Goal: Information Seeking & Learning: Learn about a topic

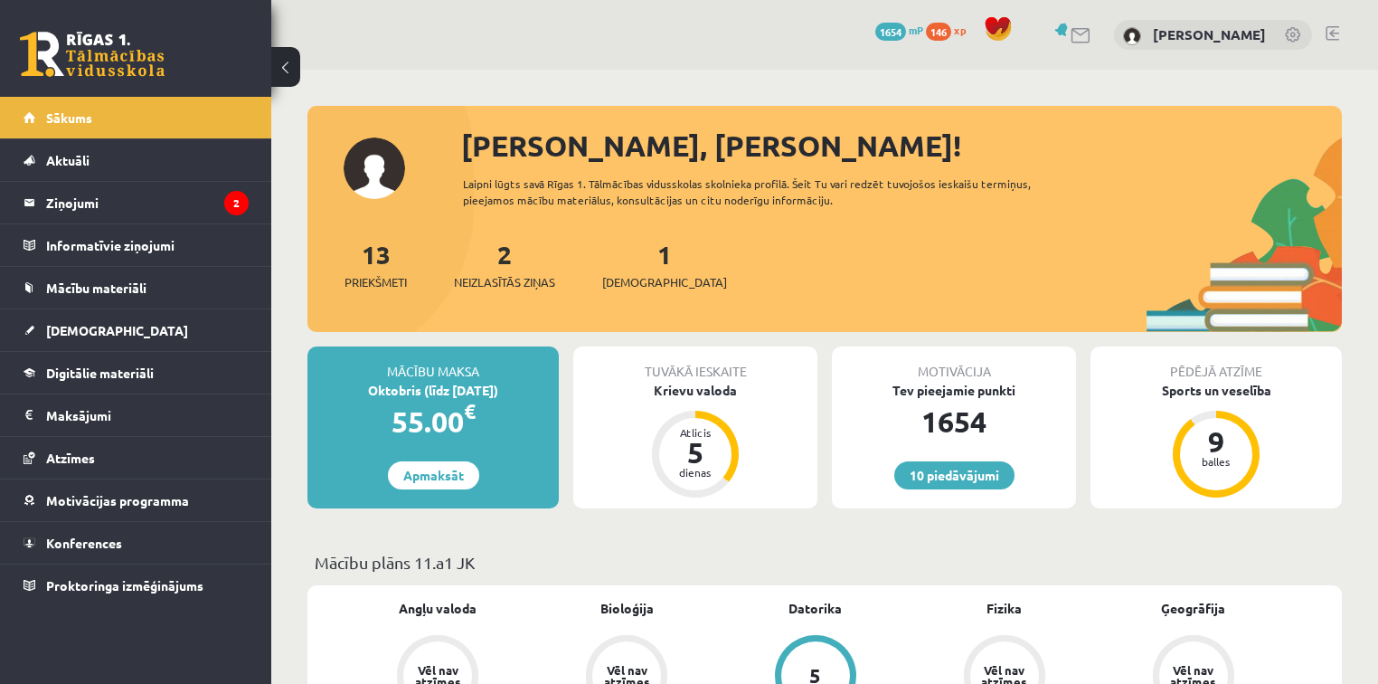
click at [526, 252] on div "2 Neizlasītās ziņas" at bounding box center [504, 263] width 101 height 56
click at [503, 260] on link "2 Neizlasītās ziņas" at bounding box center [504, 264] width 101 height 53
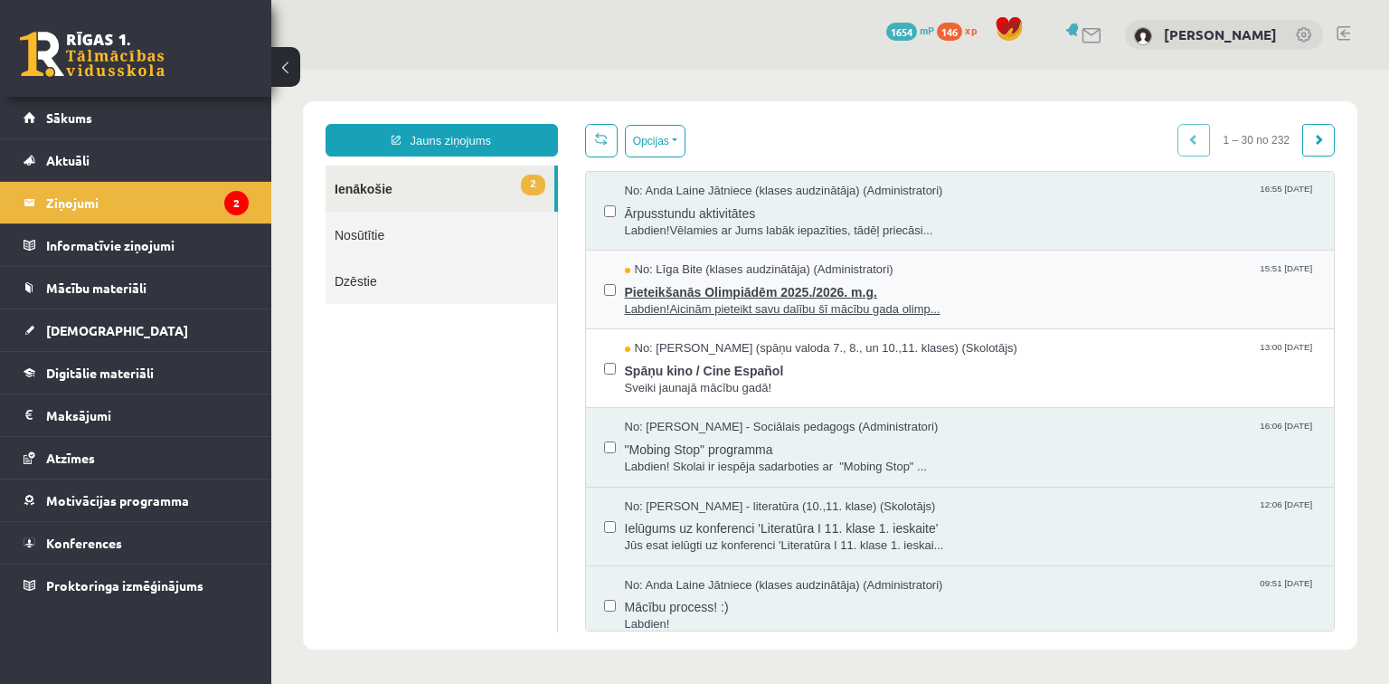
click at [745, 286] on span "Pieteikšanās Olimpiādēm 2025./2026. m.g." at bounding box center [971, 290] width 692 height 23
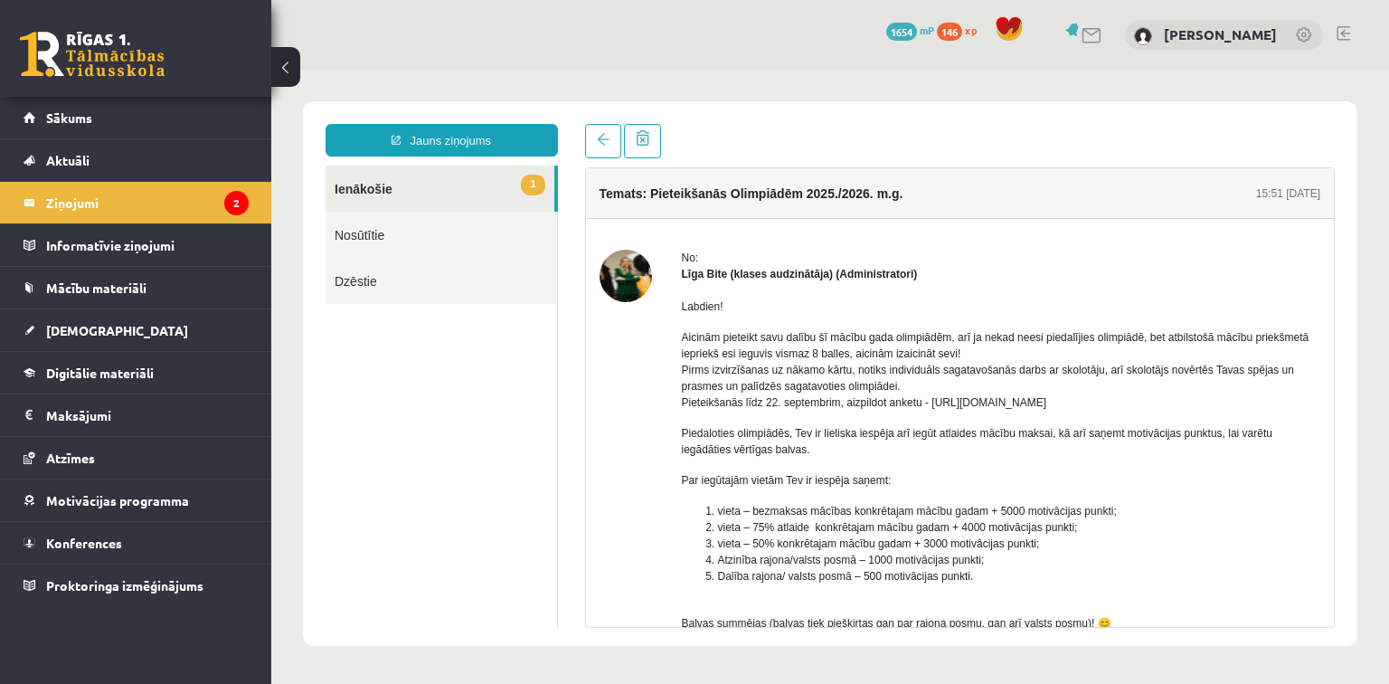
click at [745, 286] on div "Labdien! Aicinām pieteikt savu dalību šī mācību gada olimpiādēm, arī ja nekad n…" at bounding box center [1001, 519] width 639 height 474
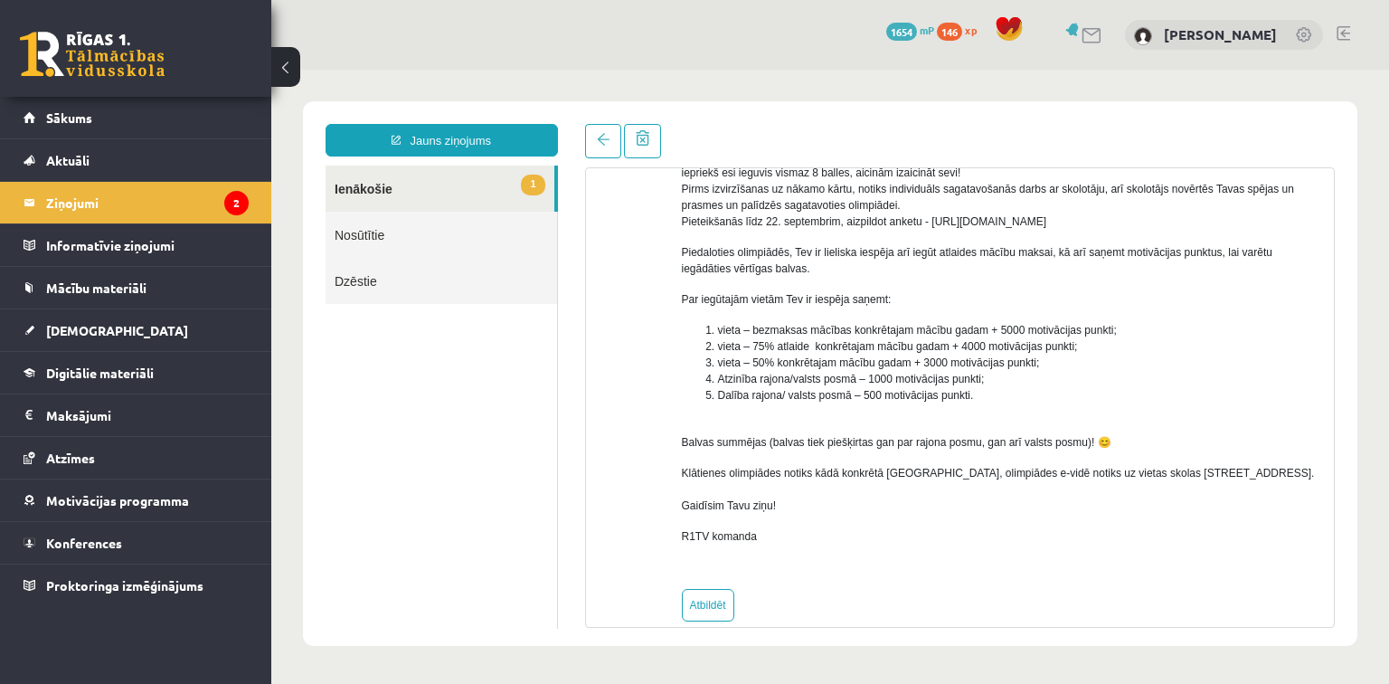
scroll to position [205, 0]
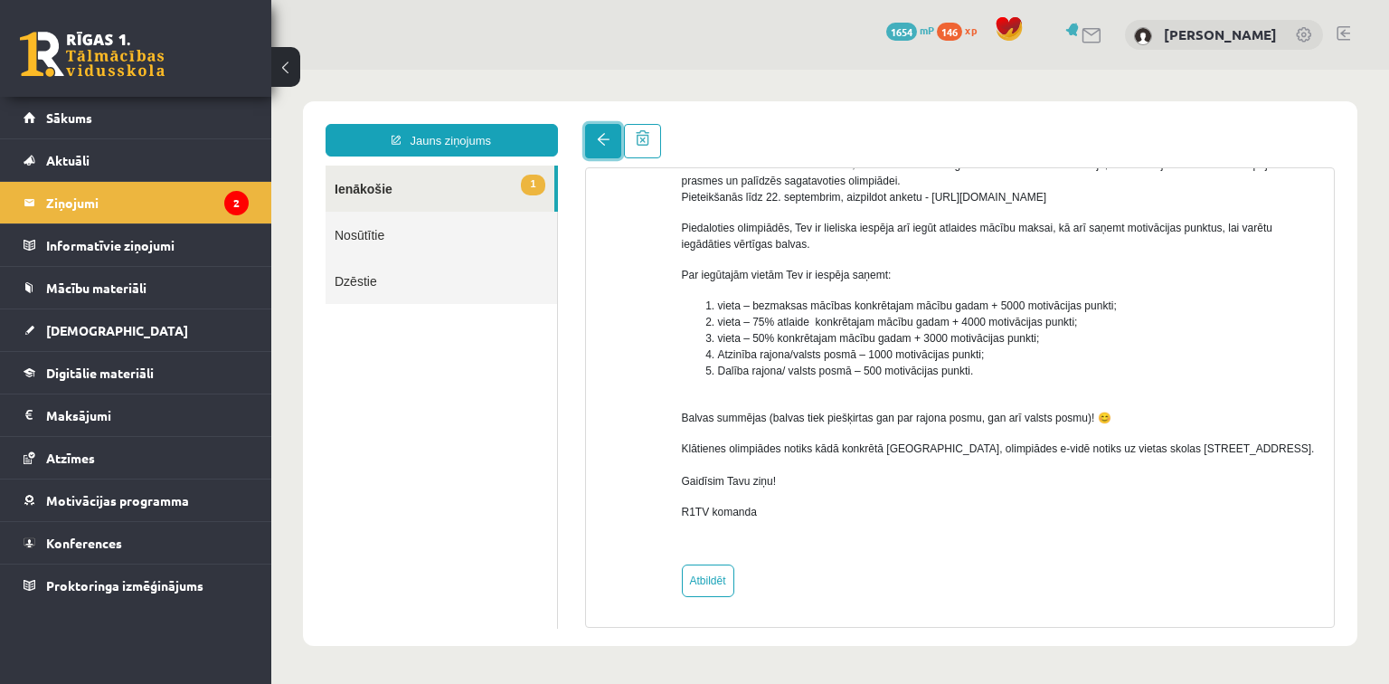
click at [610, 136] on link at bounding box center [603, 141] width 36 height 34
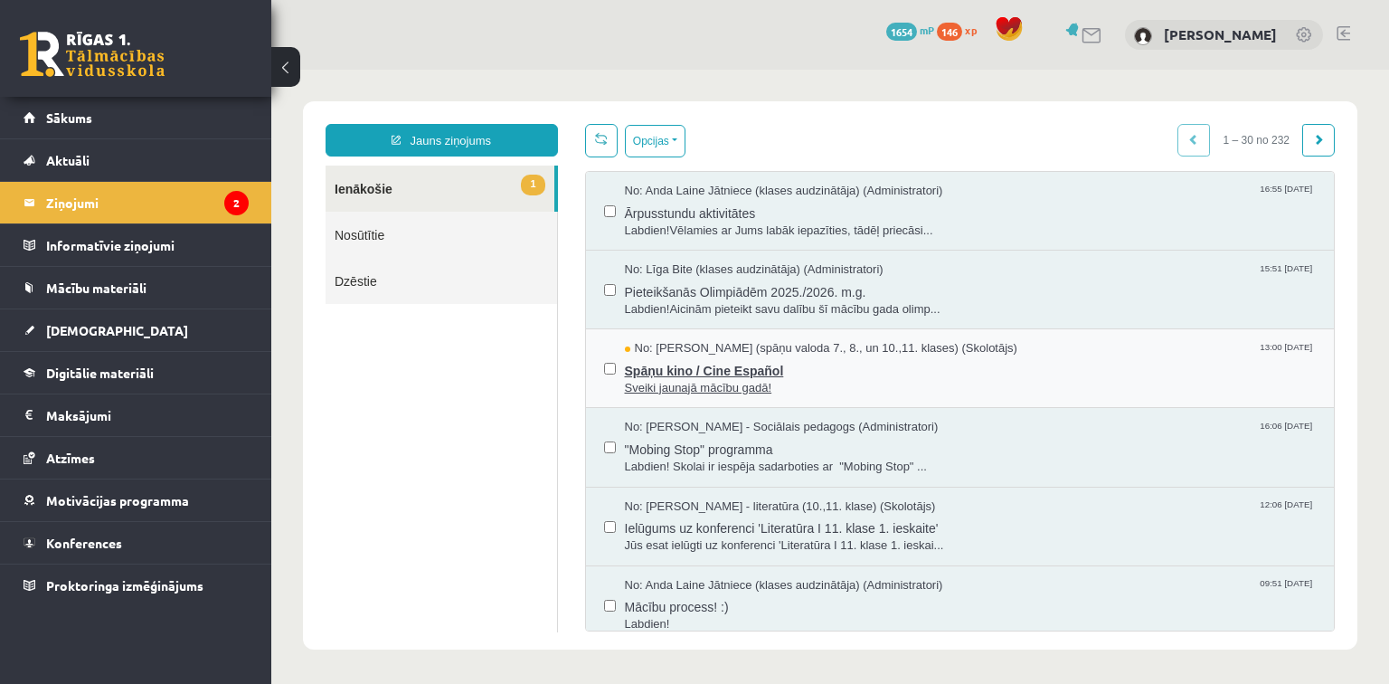
scroll to position [0, 0]
click at [722, 389] on span "Sveiki jaunajā mācību gadā!" at bounding box center [971, 388] width 692 height 17
click at [683, 362] on span "Spāņu kino / Cine Español" at bounding box center [971, 368] width 692 height 23
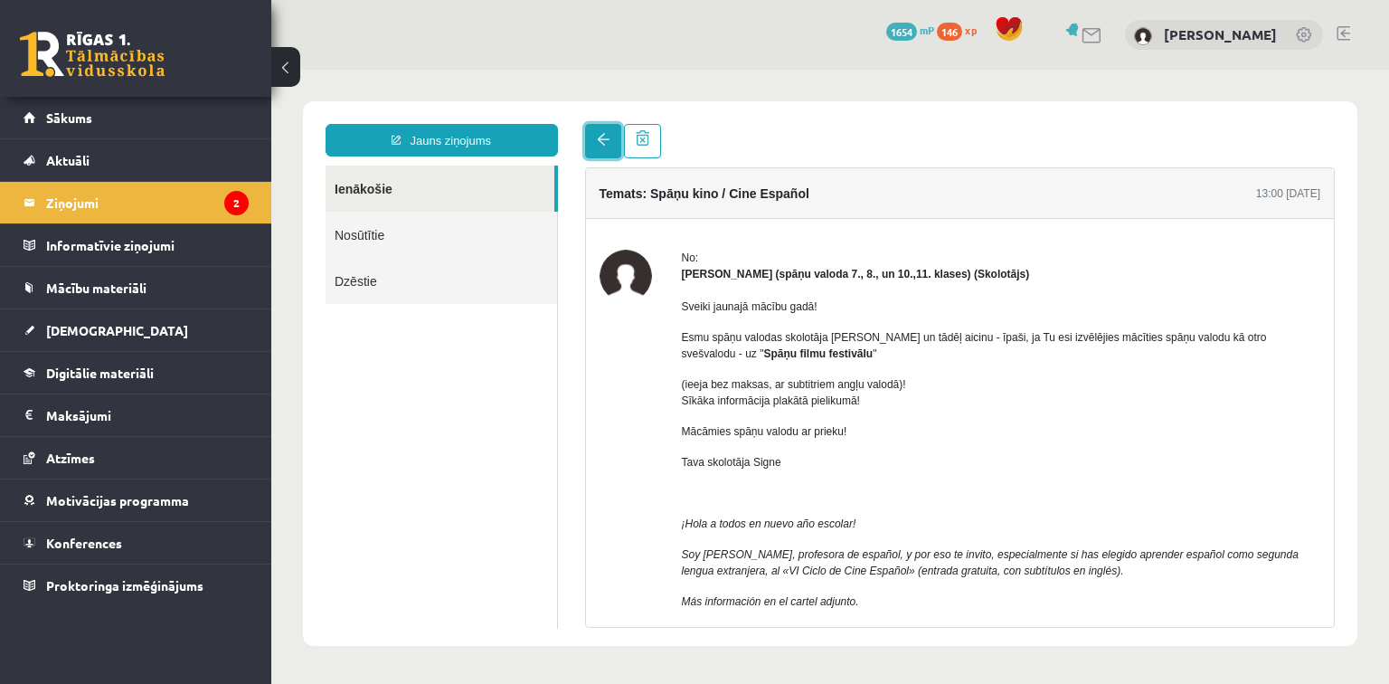
click at [592, 140] on link at bounding box center [603, 141] width 36 height 34
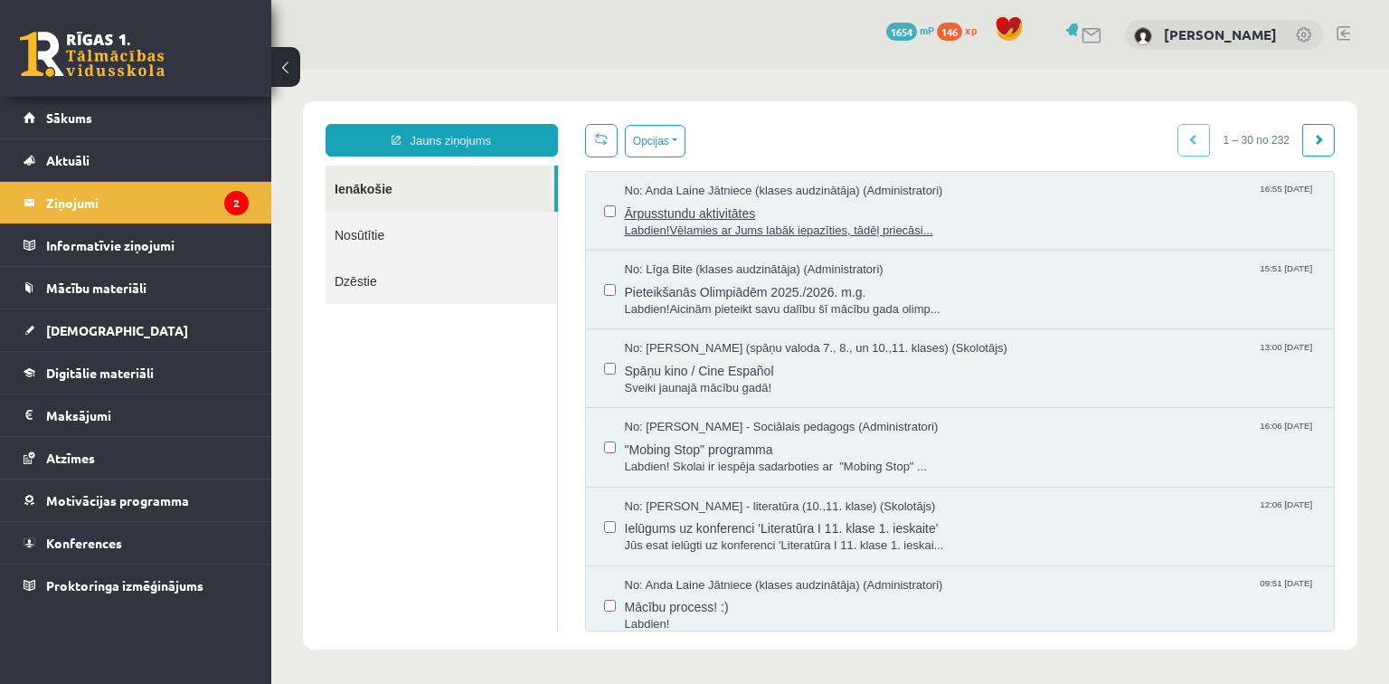
click at [673, 212] on span "Ārpusstundu aktivitātes" at bounding box center [971, 211] width 692 height 23
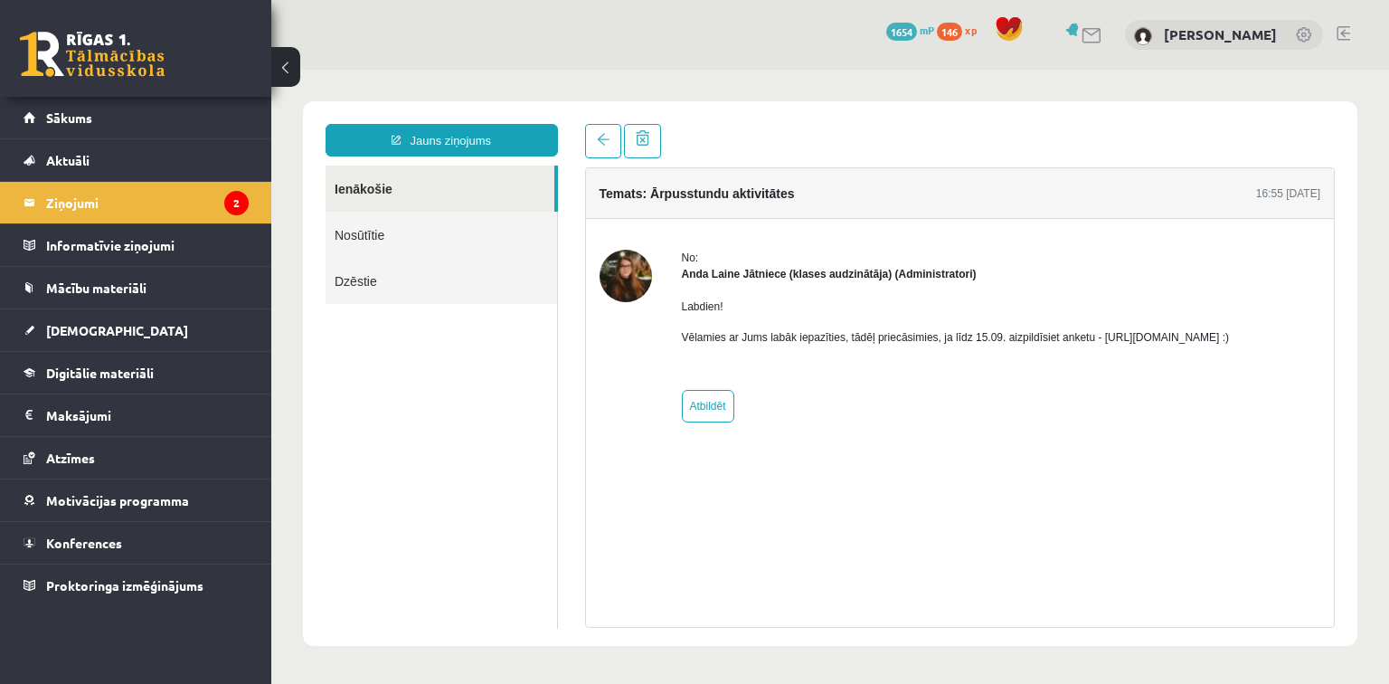
drag, startPoint x: 1093, startPoint y: 336, endPoint x: 1304, endPoint y: 335, distance: 211.7
click at [1304, 335] on div "No: [PERSON_NAME] Jātniece (klases audzinātāja) (Administratori) Labdien! Vēlam…" at bounding box center [961, 336] width 722 height 173
click at [1175, 373] on div "Labdien! Vēlamies ar Jums labāk iepazīties, tādēļ priecāsimies, ja līdz 15.09. …" at bounding box center [956, 329] width 548 height 94
drag, startPoint x: 1094, startPoint y: 336, endPoint x: 1287, endPoint y: 336, distance: 193.6
click at [1230, 336] on p "Vēlamies ar Jums labāk iepazīties, tādēļ priecāsimies, ja līdz 15.09. aizpildīs…" at bounding box center [956, 337] width 548 height 16
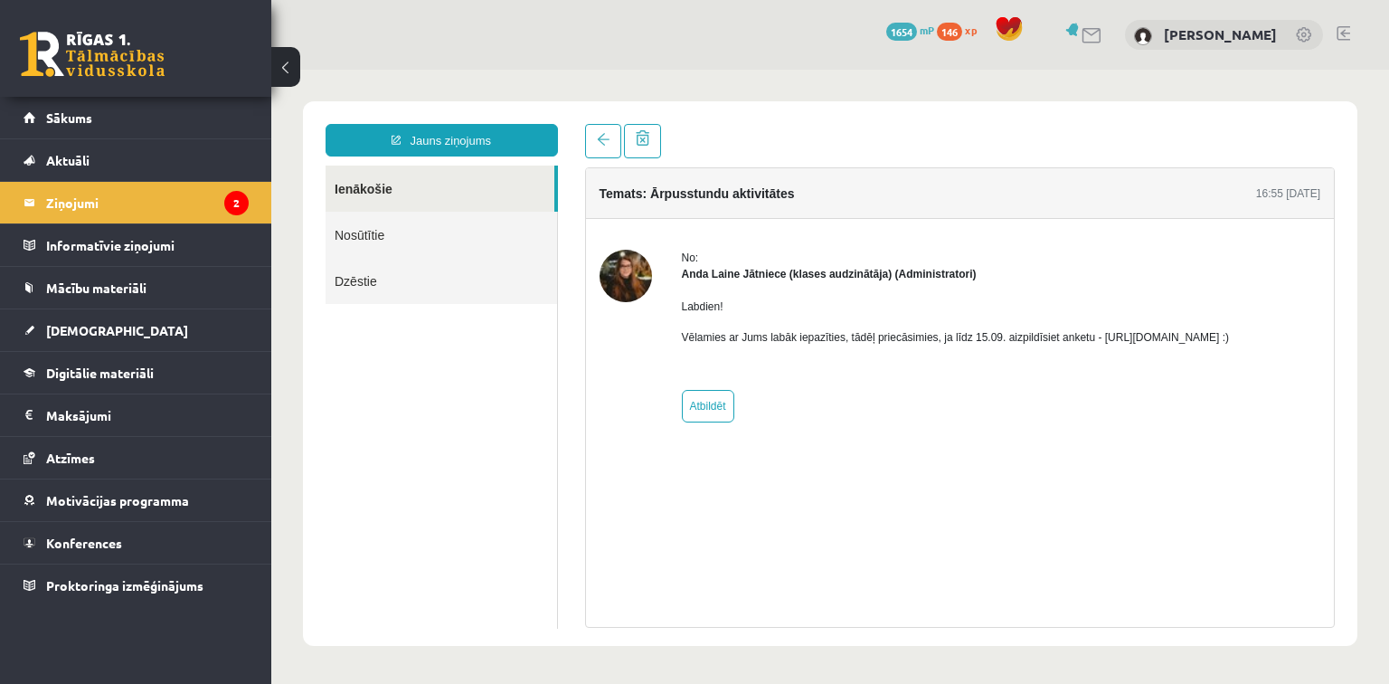
copy p "[URL][DOMAIN_NAME]"
click at [159, 525] on link "Konferences" at bounding box center [136, 543] width 225 height 42
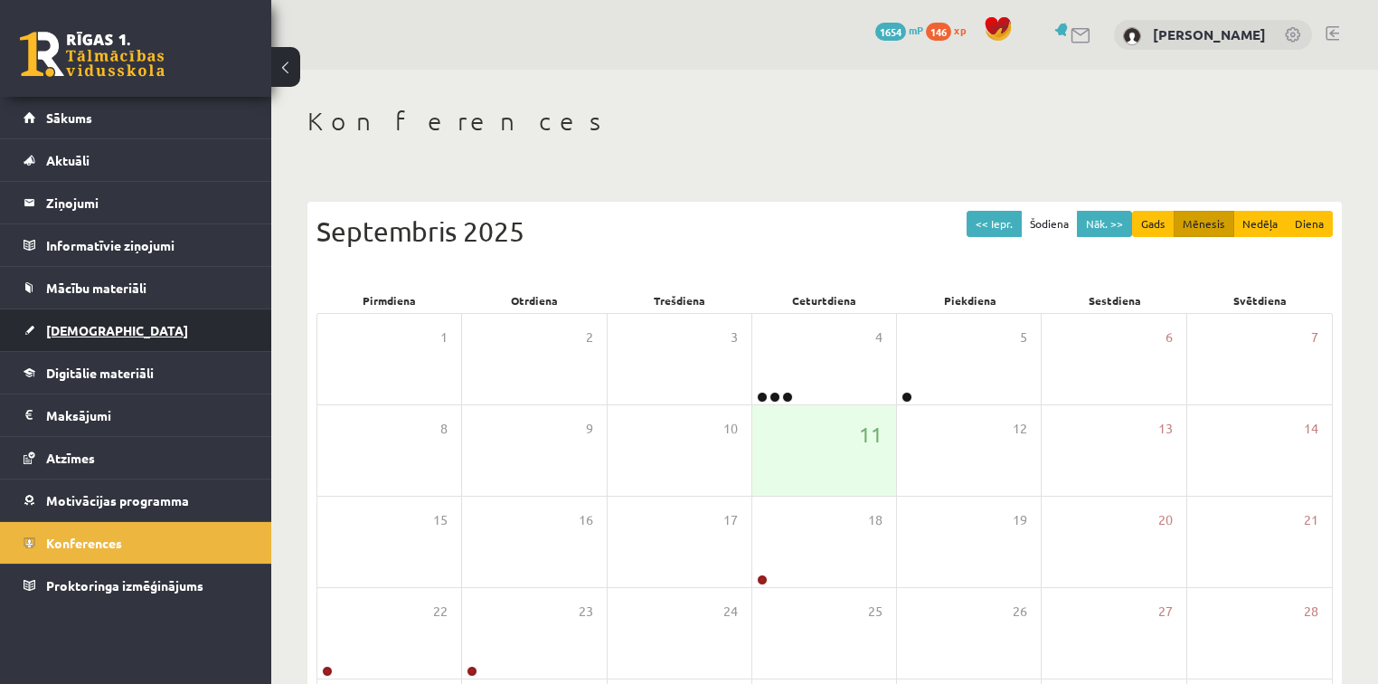
click at [144, 326] on link "[DEMOGRAPHIC_DATA]" at bounding box center [136, 330] width 225 height 42
